Goal: Task Accomplishment & Management: Complete application form

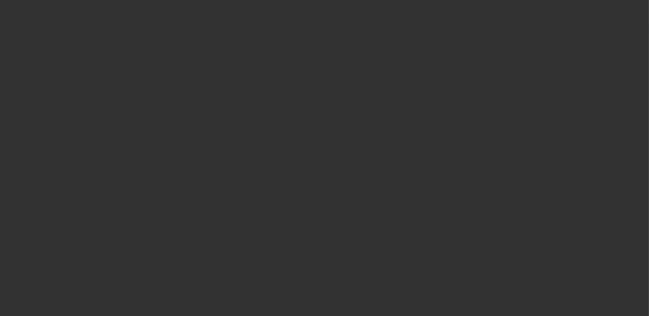
select select "0"
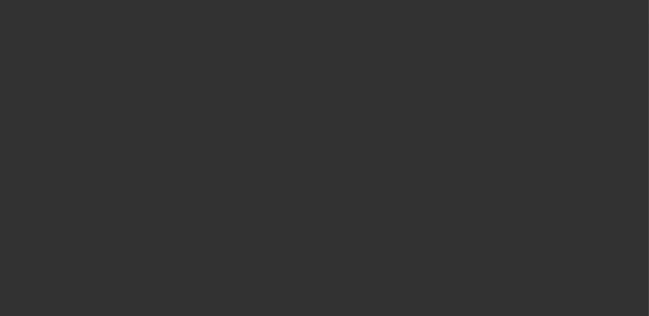
select select "0"
select select "1"
select select "3"
select select "6"
select select "1"
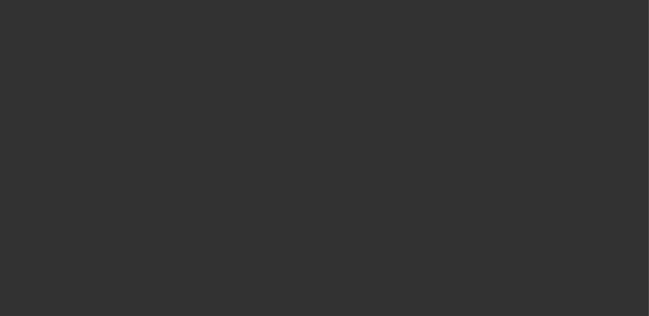
select select "3"
select select "6"
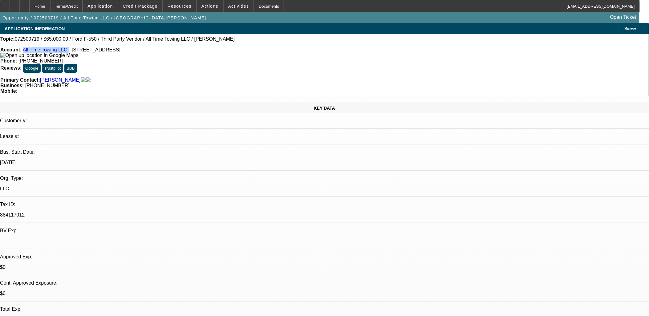
drag, startPoint x: 65, startPoint y: 52, endPoint x: 29, endPoint y: 50, distance: 36.4
click at [29, 50] on div "Account: All Time Towing LLC - 39 52nd St SE, Grand Rapids, MI 49548" at bounding box center [324, 52] width 648 height 11
copy div "All Time Towing LLC"
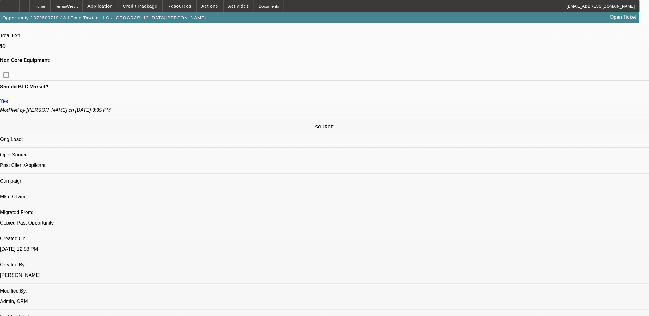
scroll to position [34, 0]
drag, startPoint x: 594, startPoint y: 204, endPoint x: 486, endPoint y: 209, distance: 107.9
copy div "616 AUTO BODY AND COLLISION LLC"
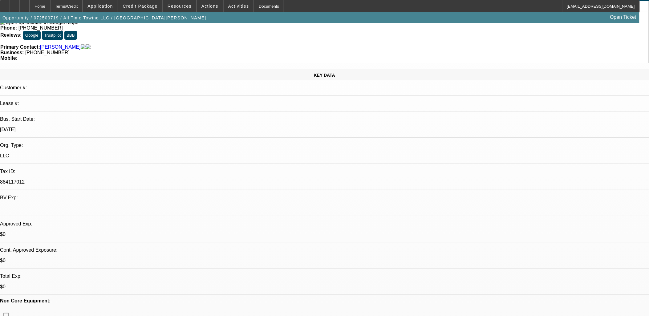
scroll to position [0, 0]
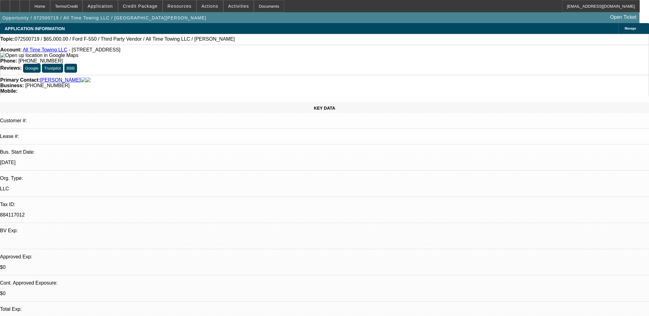
select select "0"
select select "3"
select select "0"
select select "6"
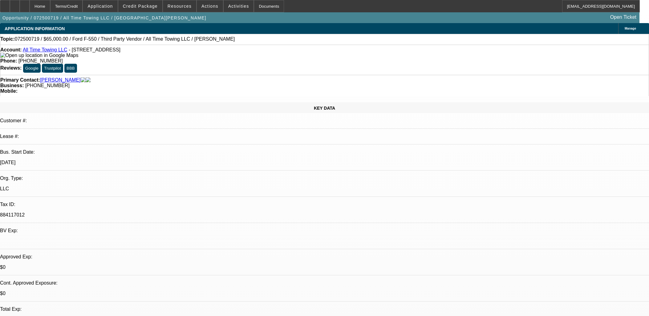
select select "0"
select select "3"
select select "0"
select select "6"
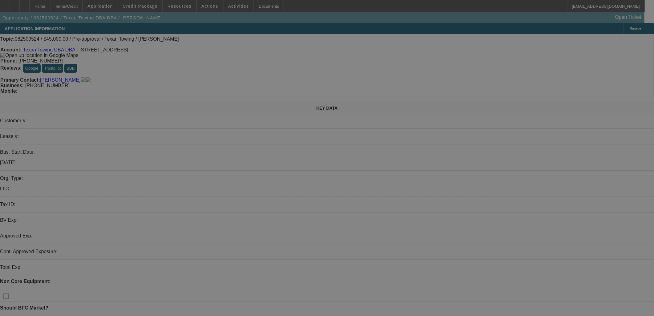
select select "0"
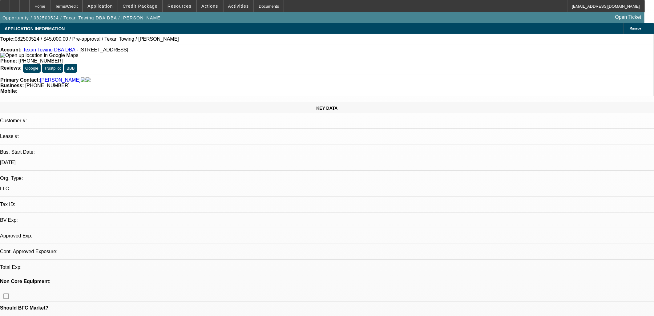
select select "2"
select select "0.1"
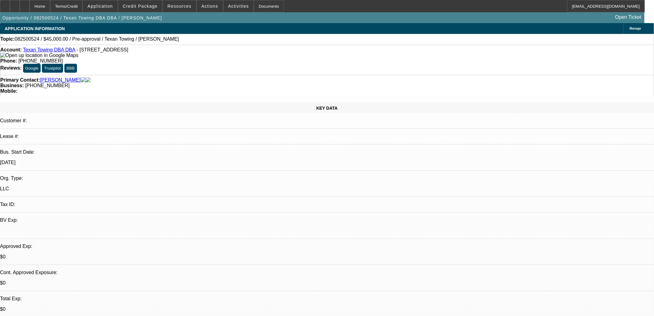
select select "1"
select select "2"
select select "4"
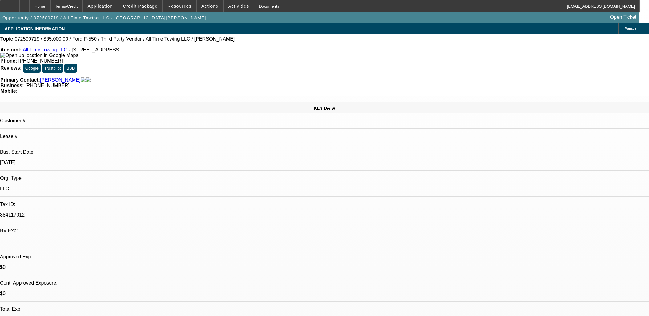
select select "0"
select select "3"
select select "0"
select select "6"
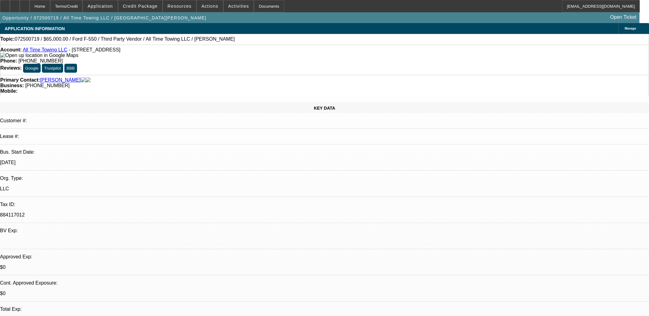
select select "0"
select select "3"
select select "0"
select select "6"
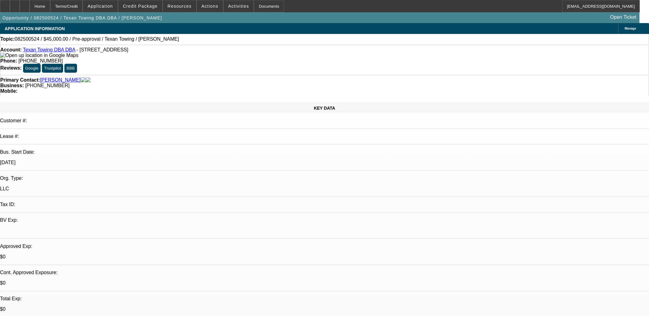
select select "0"
select select "2"
select select "0.1"
select select "4"
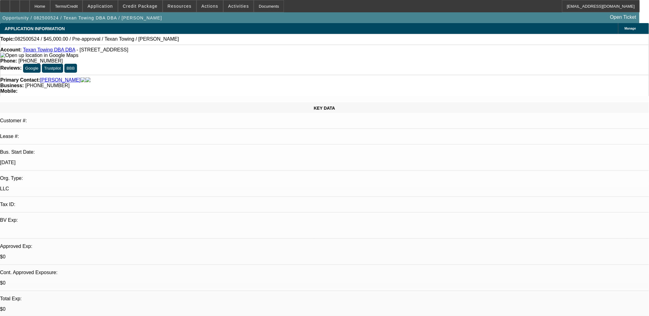
click at [7, 5] on div at bounding box center [5, 6] width 10 height 12
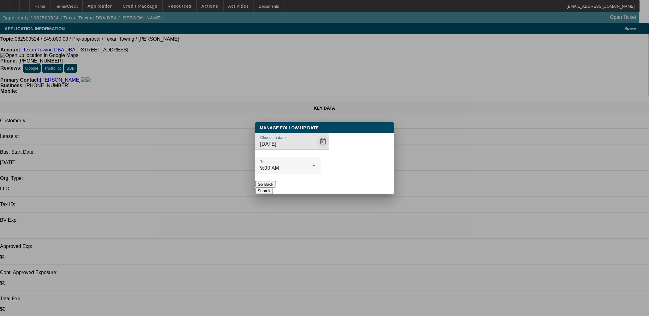
click at [316, 149] on span "Open calendar" at bounding box center [323, 141] width 15 height 15
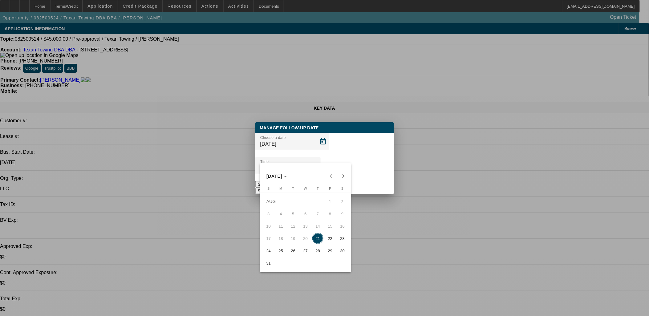
click at [327, 236] on span "22" at bounding box center [329, 238] width 11 height 11
type input "8/22/2025"
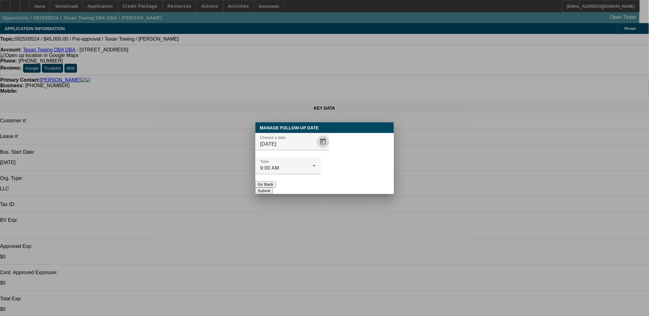
click at [273, 187] on button "Submit" at bounding box center [264, 190] width 18 height 6
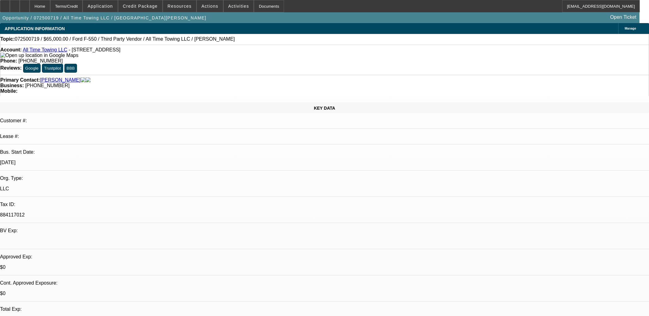
select select "0"
select select "3"
select select "0"
select select "6"
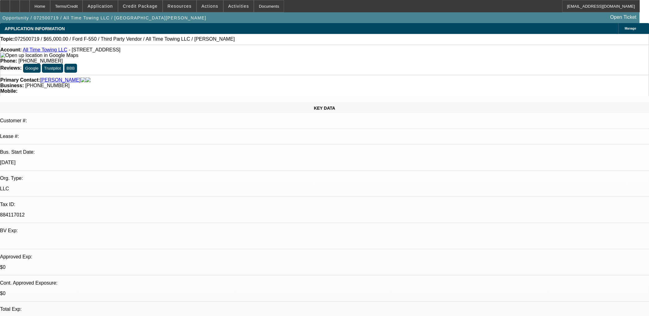
select select "0"
select select "3"
select select "0"
select select "6"
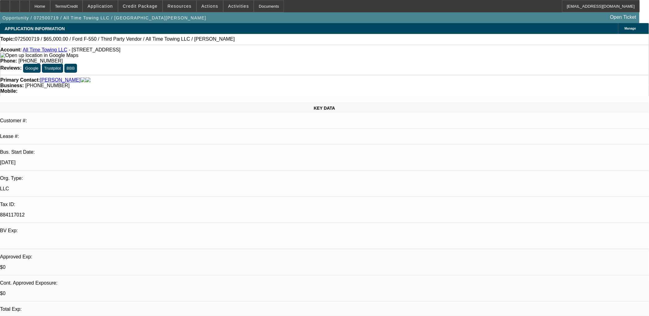
scroll to position [34, 0]
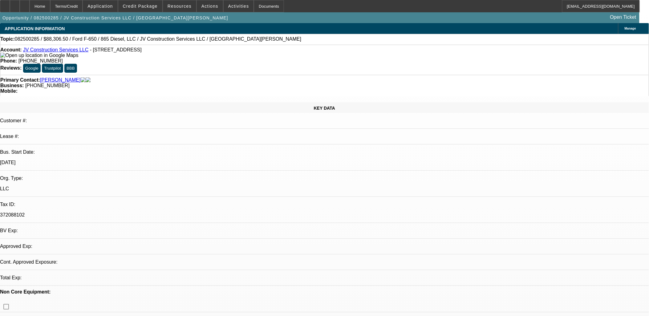
select select "0.15"
select select "2"
select select "0.1"
select select "2"
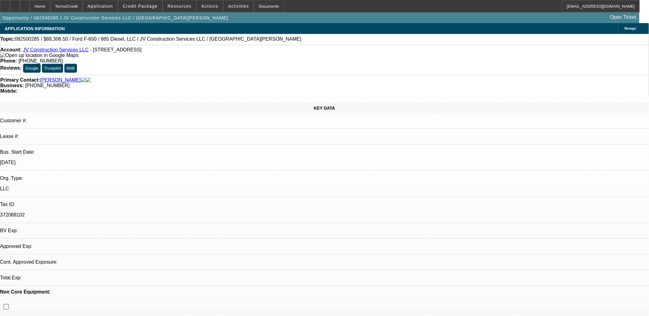
select select "0.1"
select select "1"
select select "2"
select select "4"
select select "1"
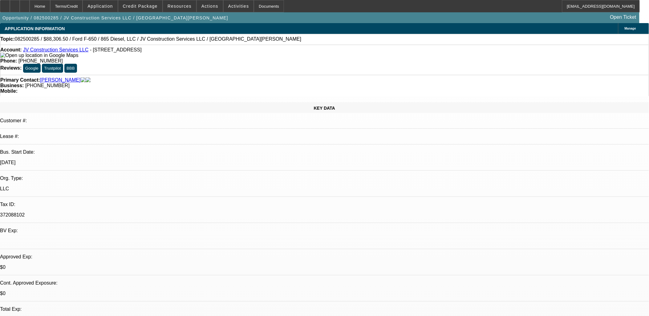
select select "2"
select select "4"
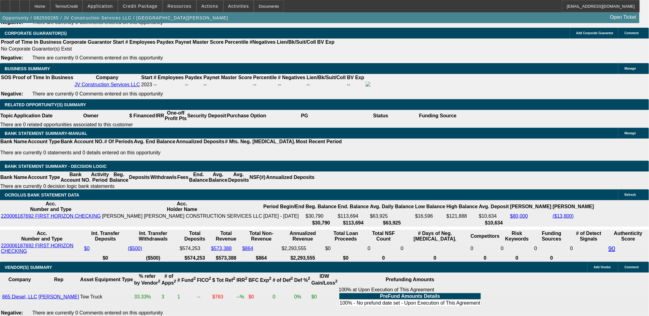
scroll to position [958, 0]
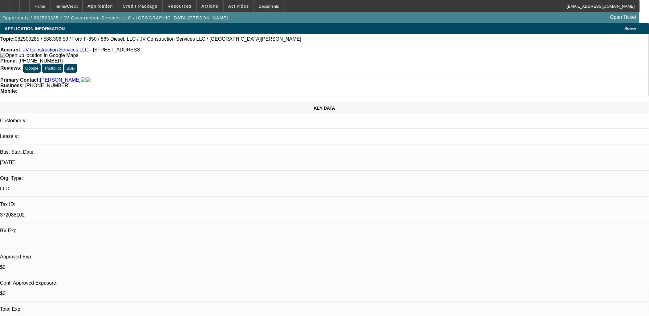
scroll to position [34, 0]
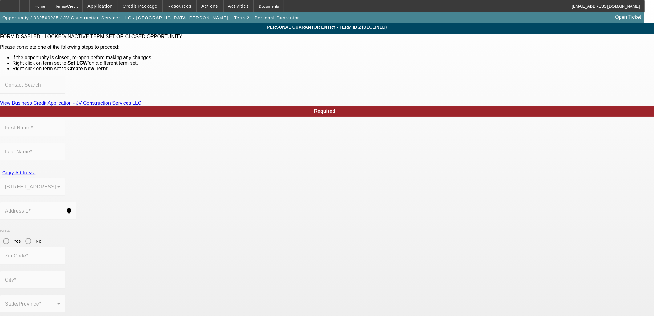
type input "Jose"
type input "Vasquez"
type input "1205 Glade Hill Dr"
radio input "true"
type input "37909"
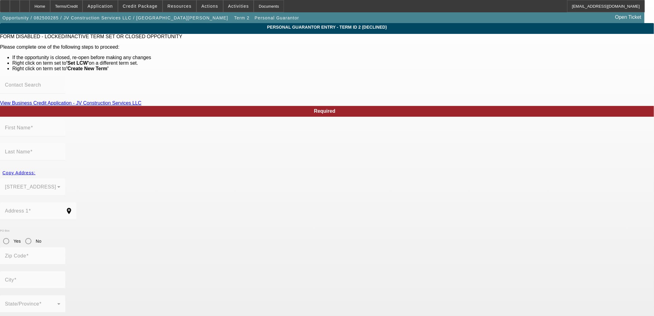
type input "Knoxville"
type input "[PHONE_NUMBER]"
type input "70"
type input "966-92-4986"
type input "jvmasonryjv@gmail.com"
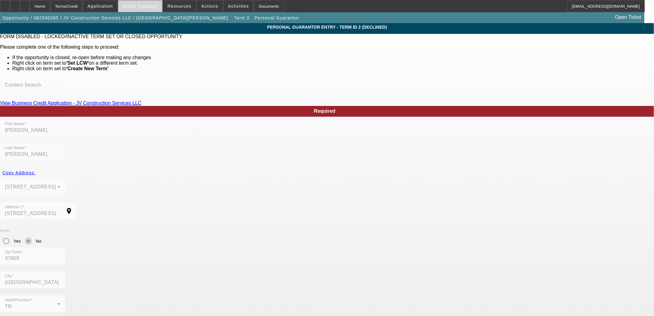
click at [143, 7] on span "Credit Package" at bounding box center [140, 6] width 35 height 5
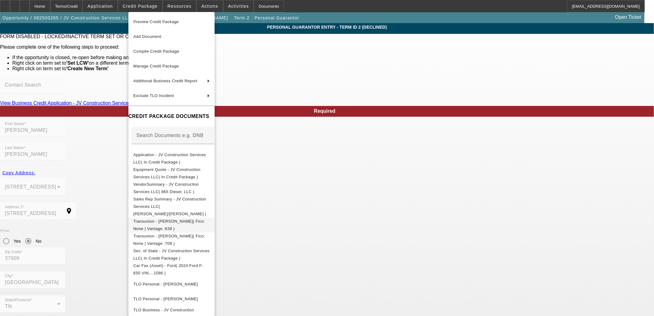
click at [153, 219] on button "Transunion - Vasquez, Jose( Fico: None | Vantage :639 )" at bounding box center [171, 224] width 86 height 15
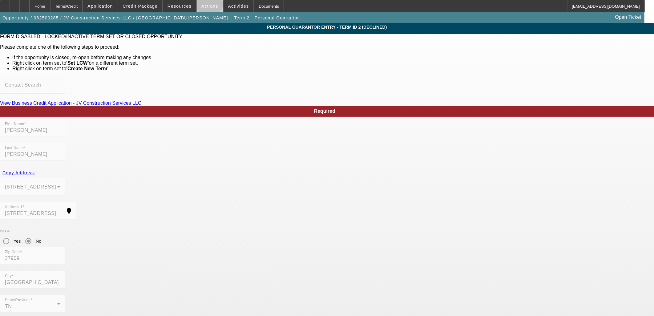
click at [207, 4] on span "Actions" at bounding box center [209, 6] width 17 height 5
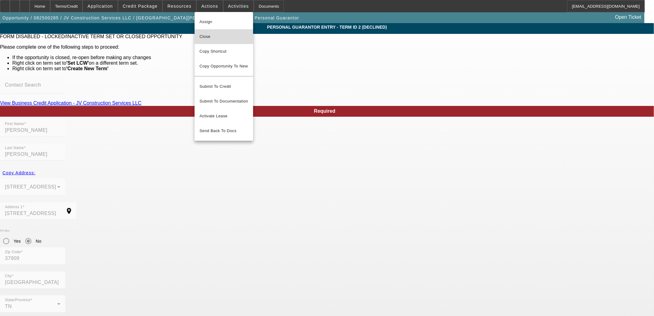
click at [207, 40] on button "Close" at bounding box center [224, 36] width 58 height 15
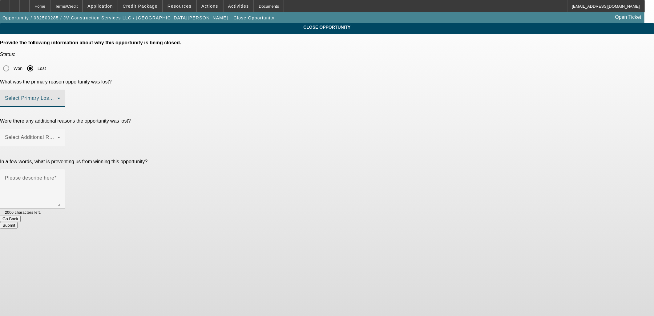
click at [57, 97] on span at bounding box center [31, 100] width 52 height 7
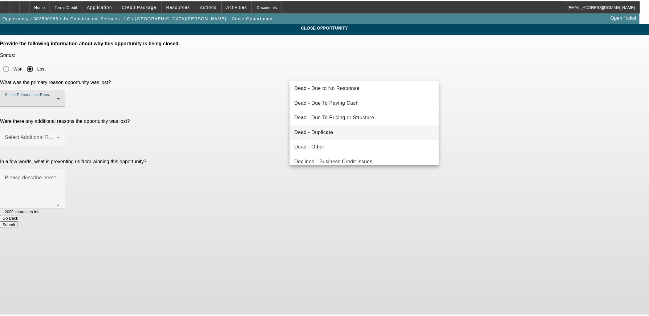
scroll to position [82, 0]
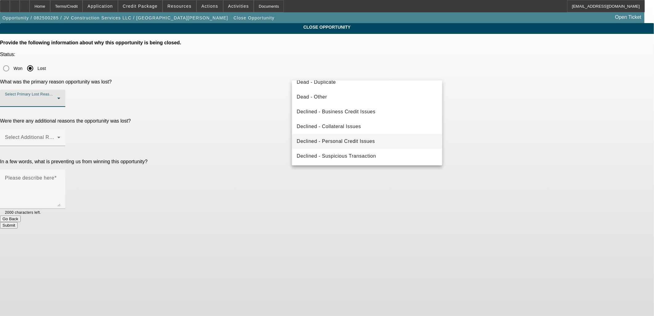
click at [339, 139] on span "Declined - Personal Credit Issues" at bounding box center [336, 141] width 78 height 7
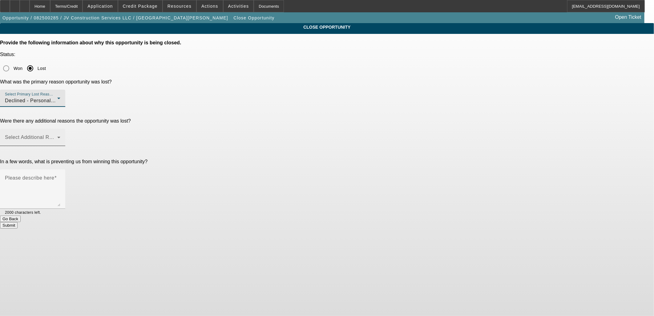
click at [57, 136] on span at bounding box center [31, 139] width 52 height 7
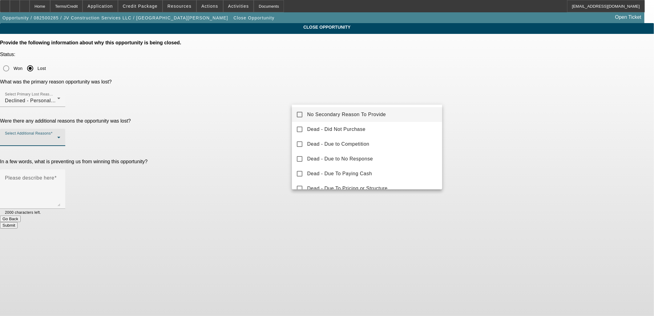
click at [305, 111] on mat-option "No Secondary Reason To Provide" at bounding box center [367, 114] width 151 height 15
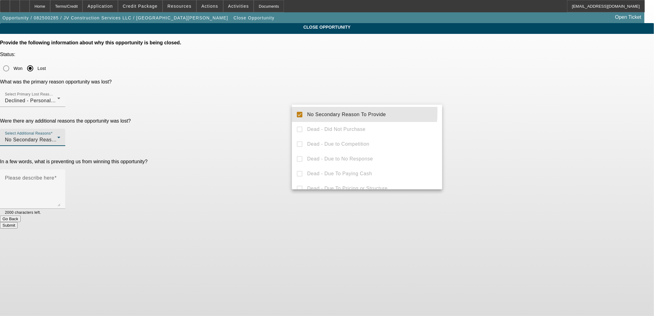
click at [259, 118] on div at bounding box center [327, 158] width 654 height 316
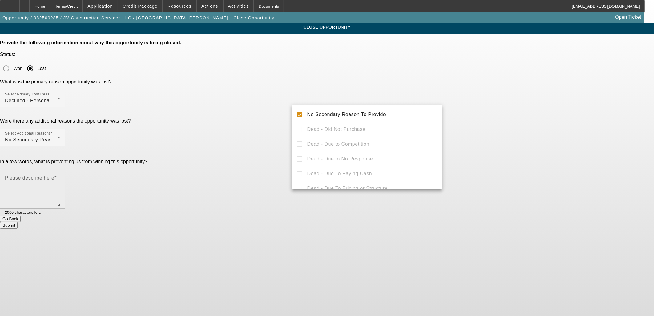
click at [60, 177] on textarea "Please describe here" at bounding box center [32, 192] width 55 height 30
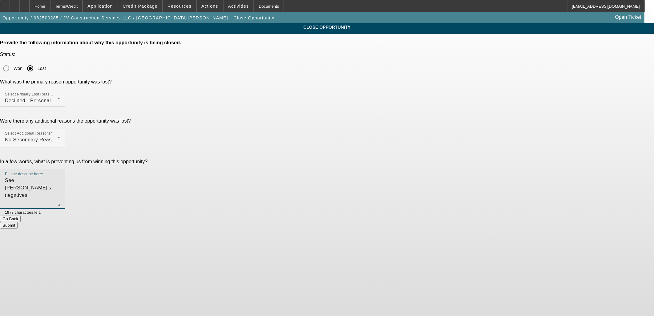
type textarea "See [PERSON_NAME]'s negatives."
click at [18, 222] on button "Submit" at bounding box center [9, 225] width 18 height 6
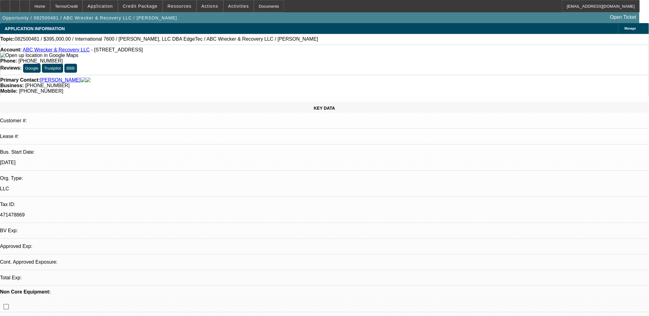
select select "0"
select select "2"
select select "0.1"
select select "1"
select select "2"
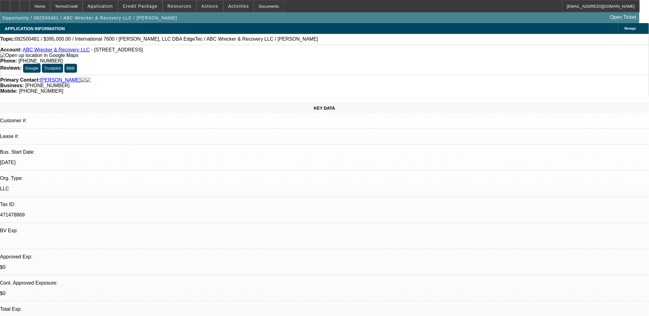
select select "4"
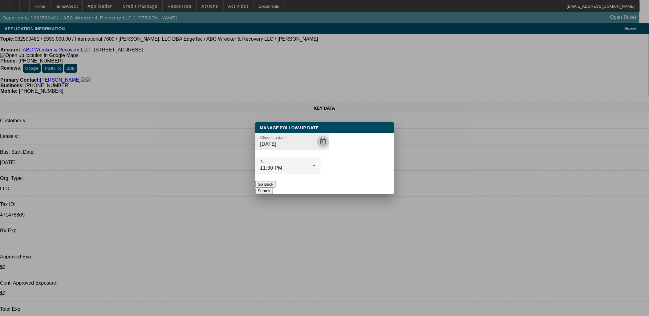
click at [316, 149] on span "Open calendar" at bounding box center [323, 141] width 15 height 15
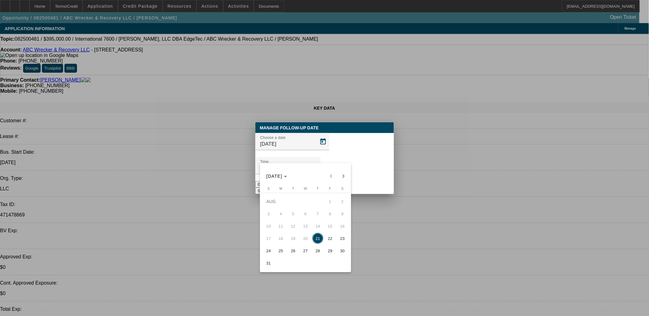
click at [326, 241] on span "22" at bounding box center [329, 238] width 11 height 11
type input "[DATE]"
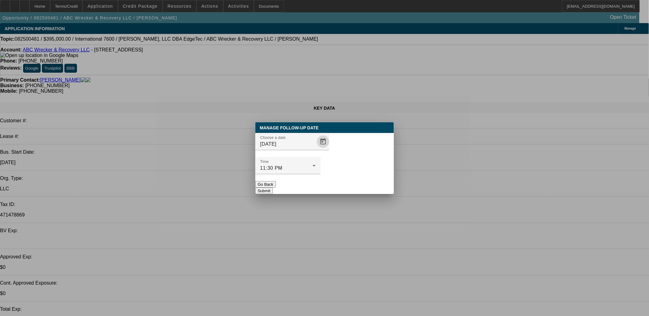
click at [273, 187] on button "Submit" at bounding box center [264, 190] width 18 height 6
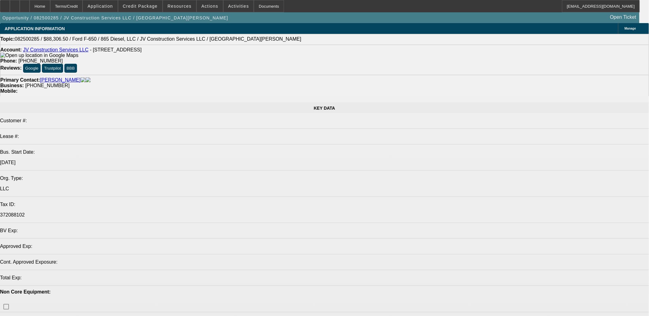
select select "0.15"
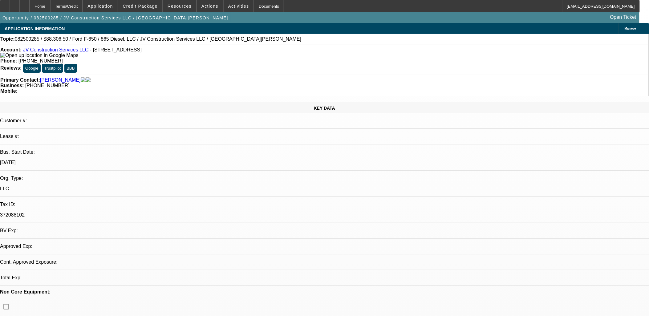
select select "2"
select select "0.1"
select select "2"
select select "0.1"
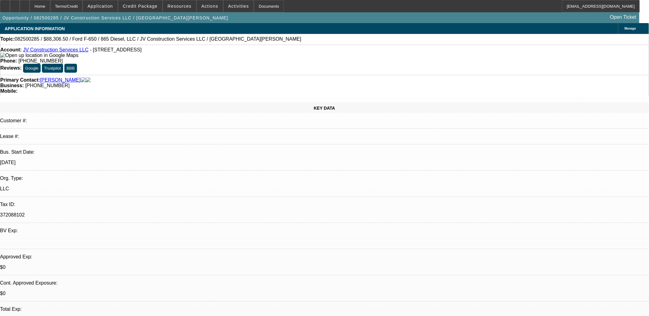
select select "1"
select select "2"
select select "4"
select select "1"
select select "2"
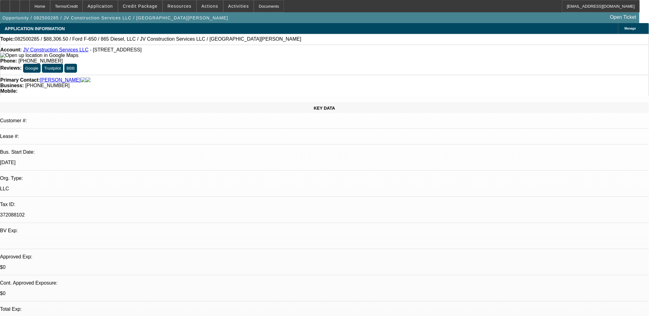
select select "4"
